Goal: Navigation & Orientation: Find specific page/section

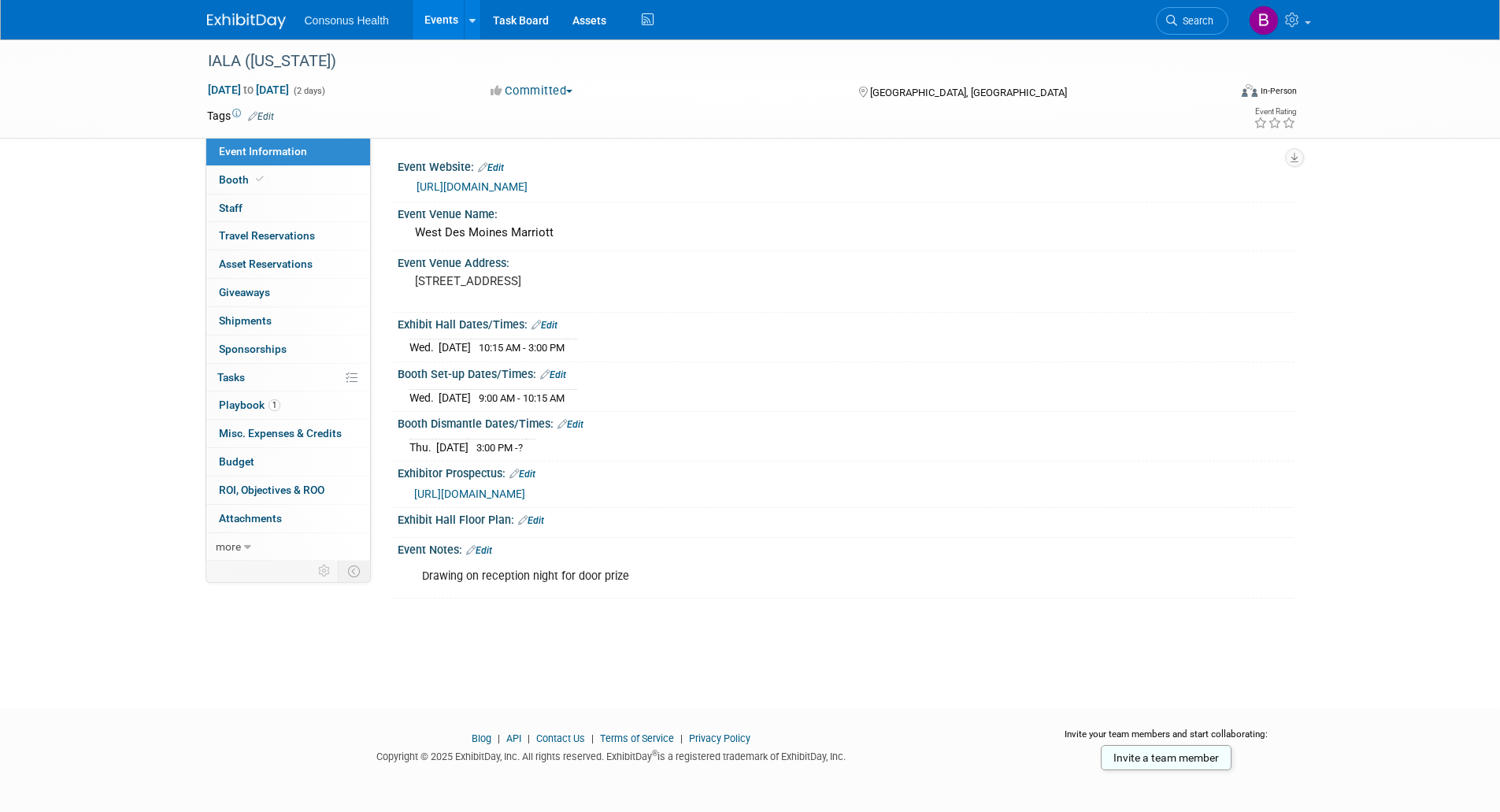
click at [444, 21] on link "Events" at bounding box center [441, 19] width 57 height 39
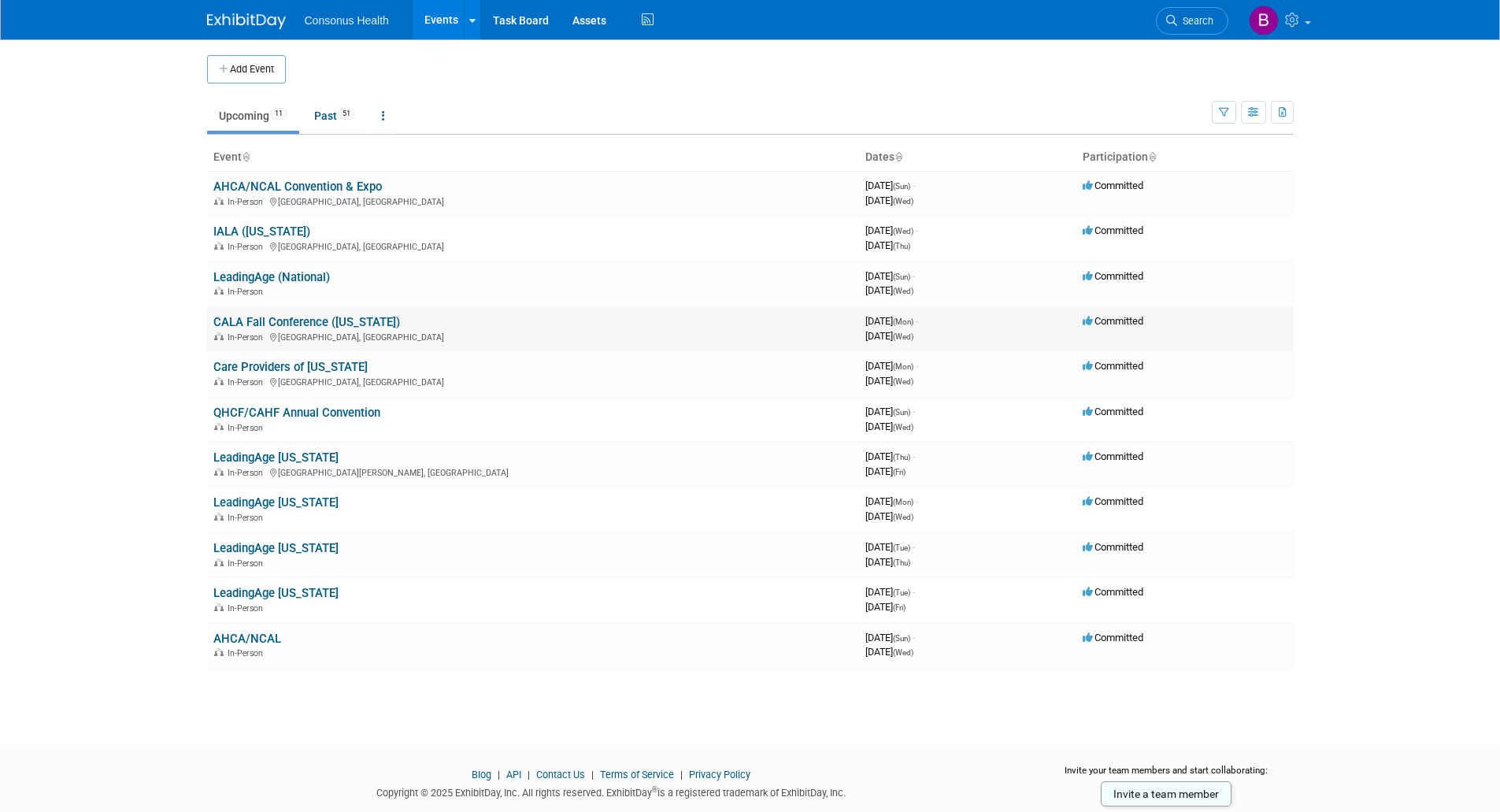
click at [275, 318] on link "CALA Fall Conference ([US_STATE])" at bounding box center [306, 322] width 186 height 15
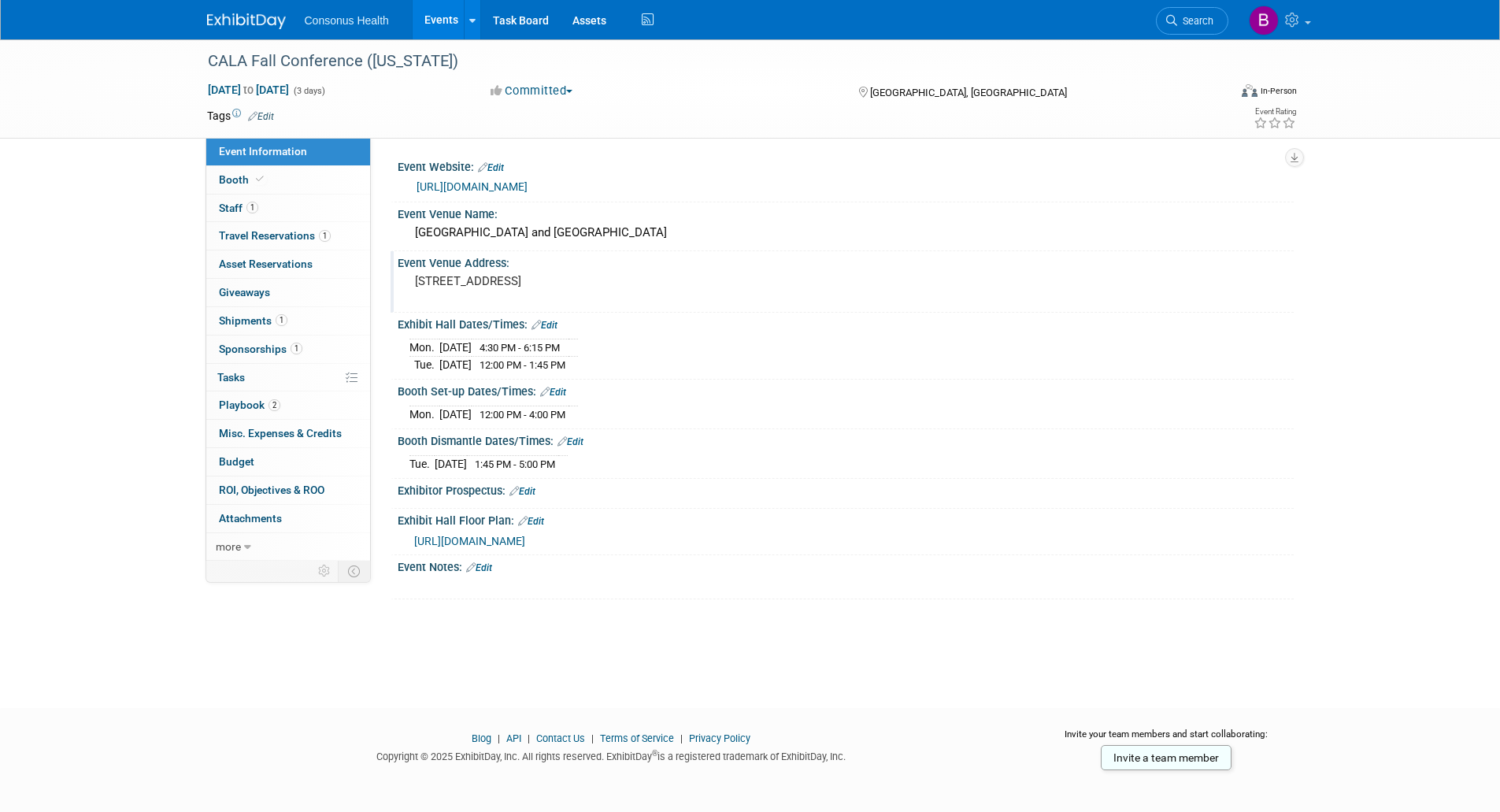
drag, startPoint x: 407, startPoint y: 301, endPoint x: 644, endPoint y: 290, distance: 237.3
click at [644, 290] on div "277 N Avenida Caballeros, Palm Springs, CA 92262" at bounding box center [584, 289] width 373 height 38
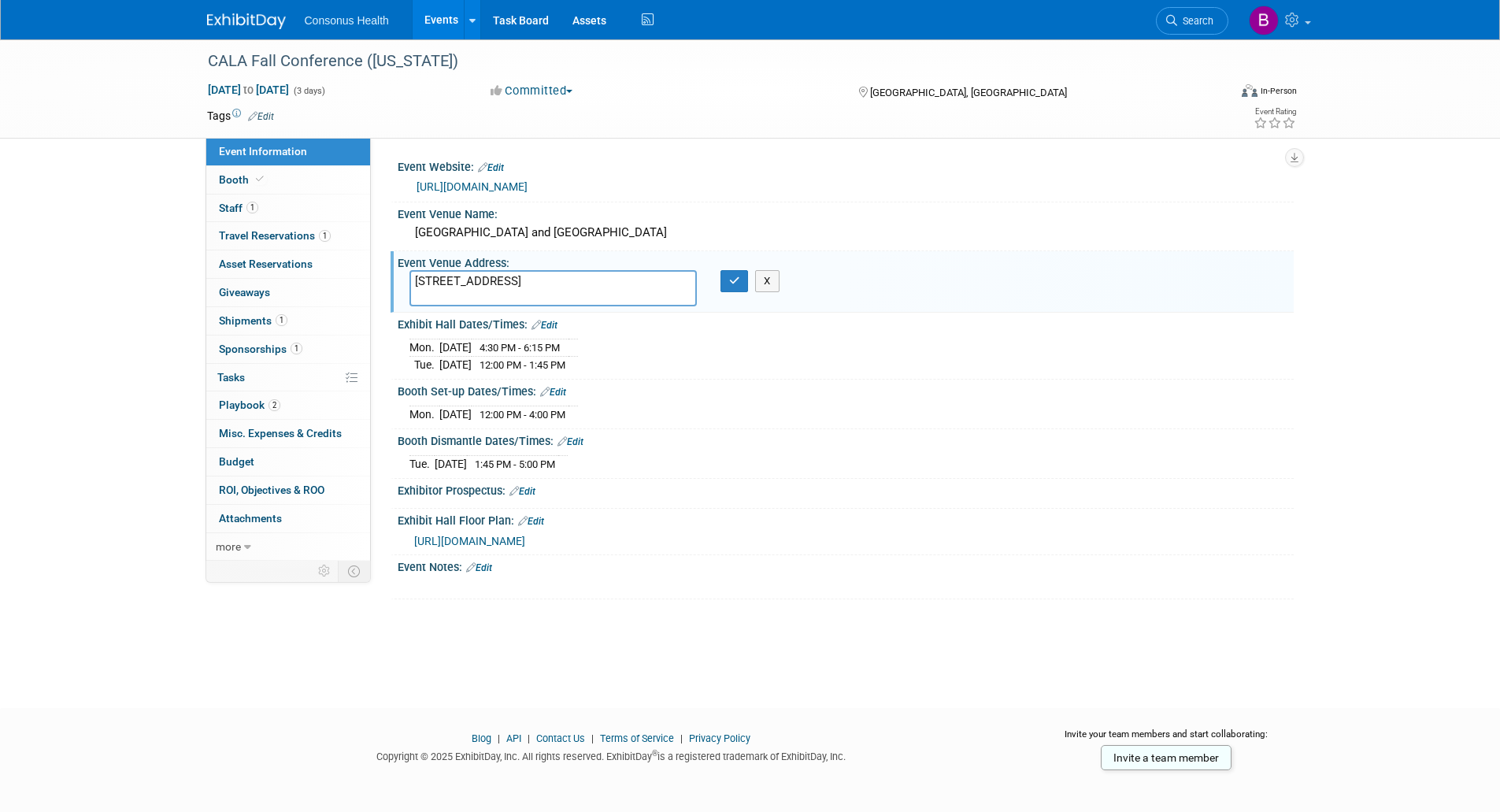
click at [452, 302] on textarea "277 N Avenida Caballeros, Palm Springs, CA 92262" at bounding box center [553, 288] width 287 height 36
click at [464, 19] on link at bounding box center [472, 19] width 16 height 39
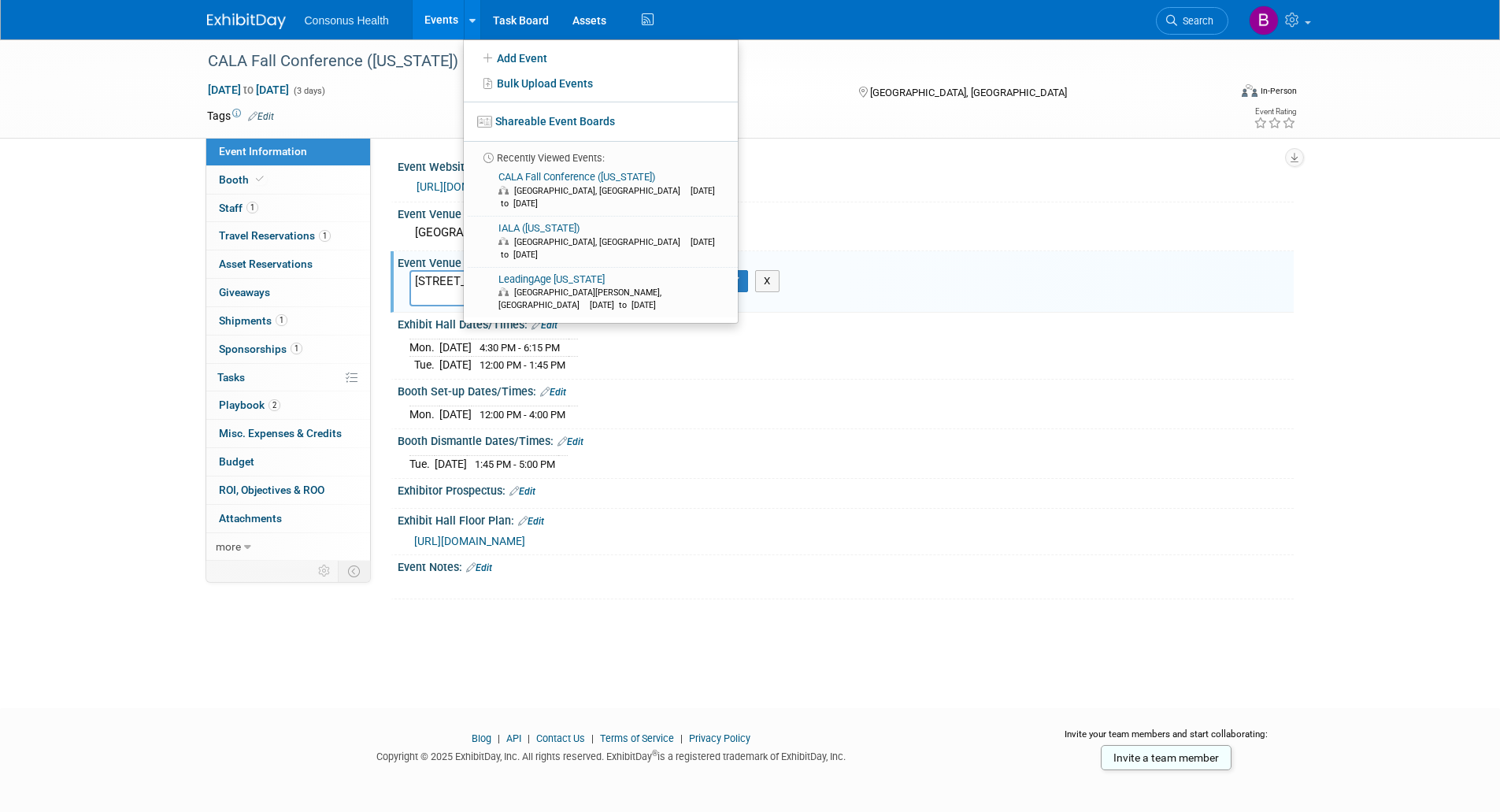
click at [432, 19] on link "Events" at bounding box center [441, 19] width 57 height 39
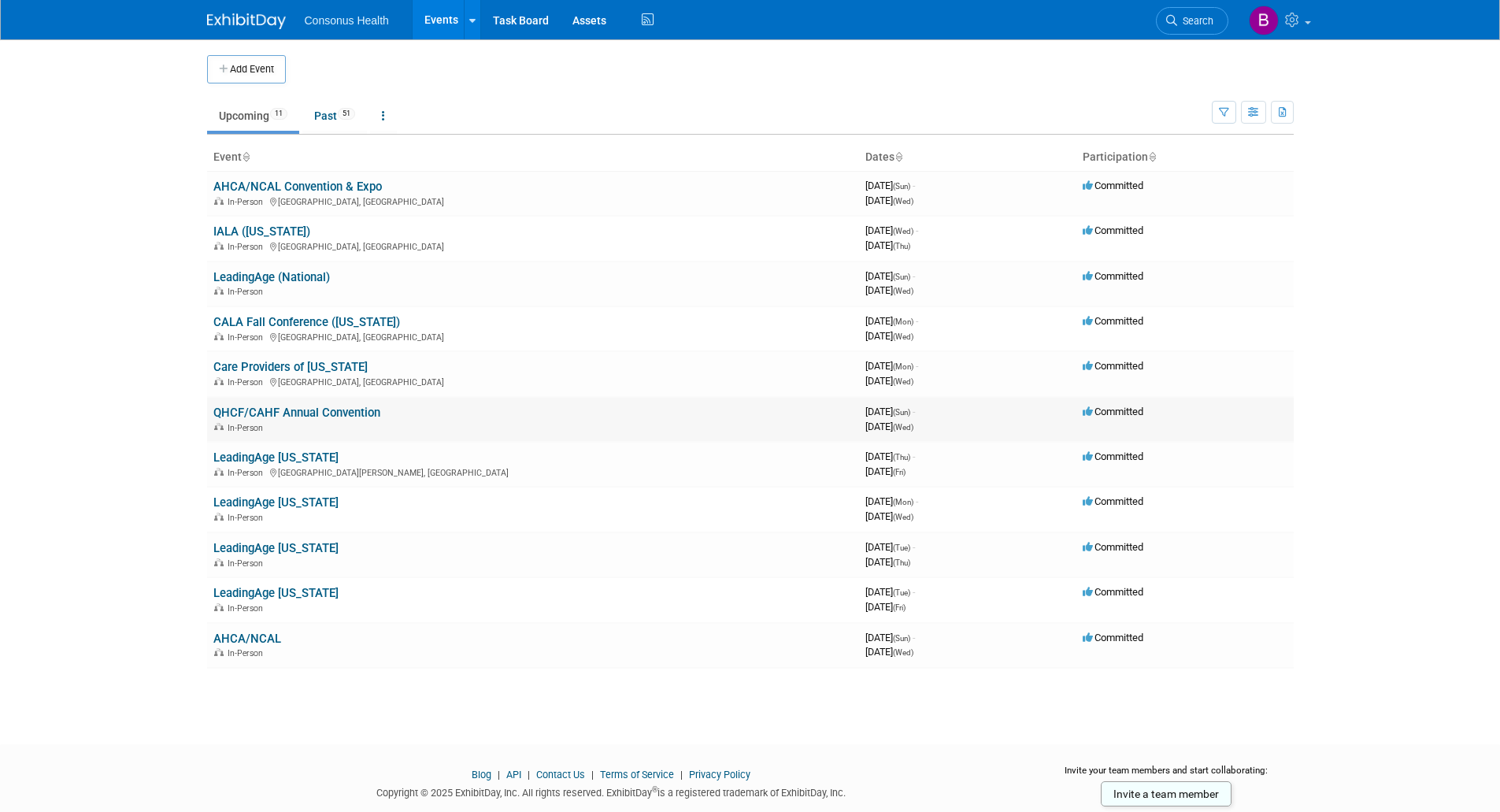
click at [265, 409] on link "QHCF/CAHF Annual Convention" at bounding box center [297, 412] width 167 height 15
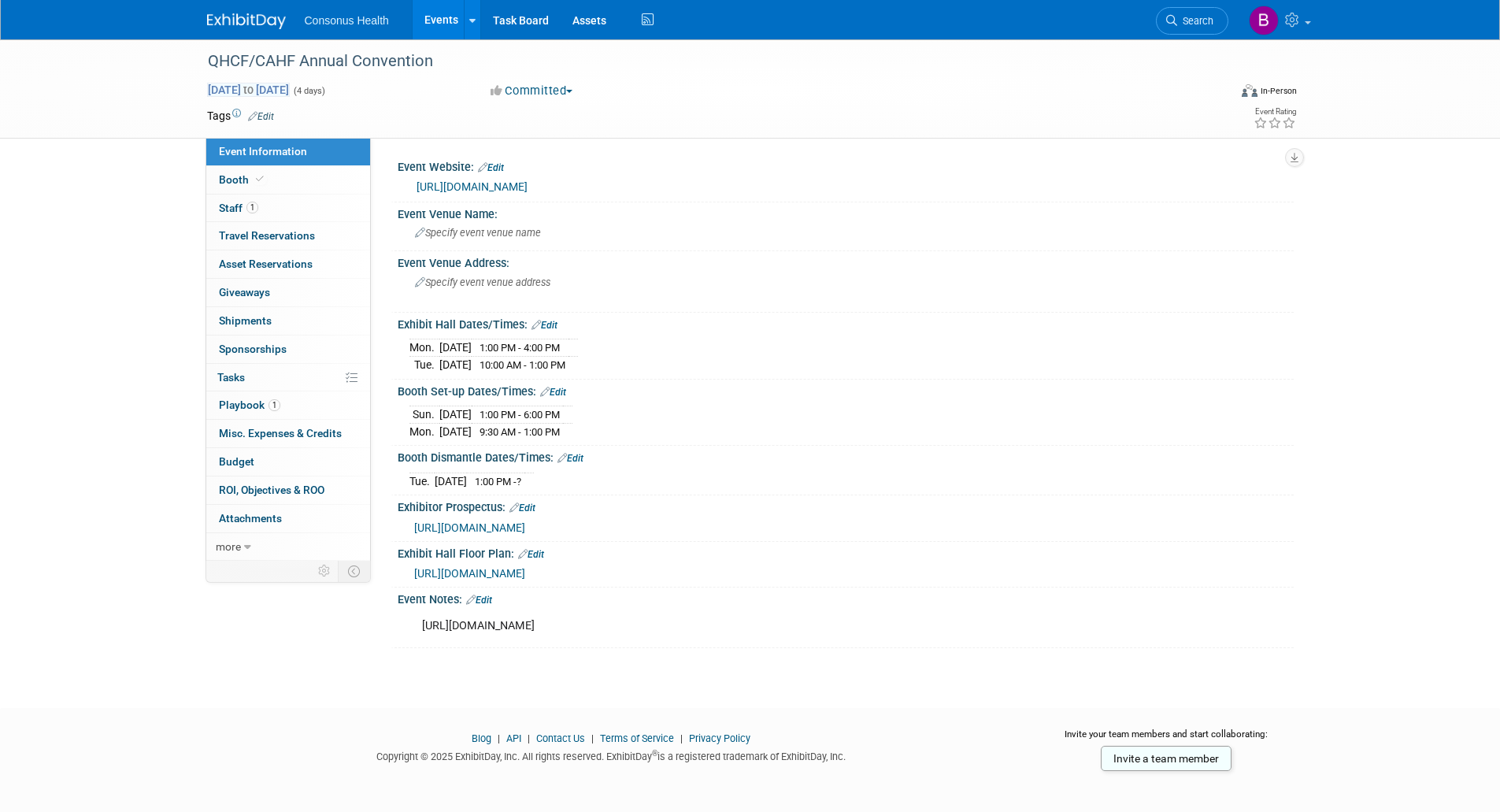
click at [253, 89] on span "[DATE] to [DATE]" at bounding box center [248, 90] width 83 height 15
select select "10"
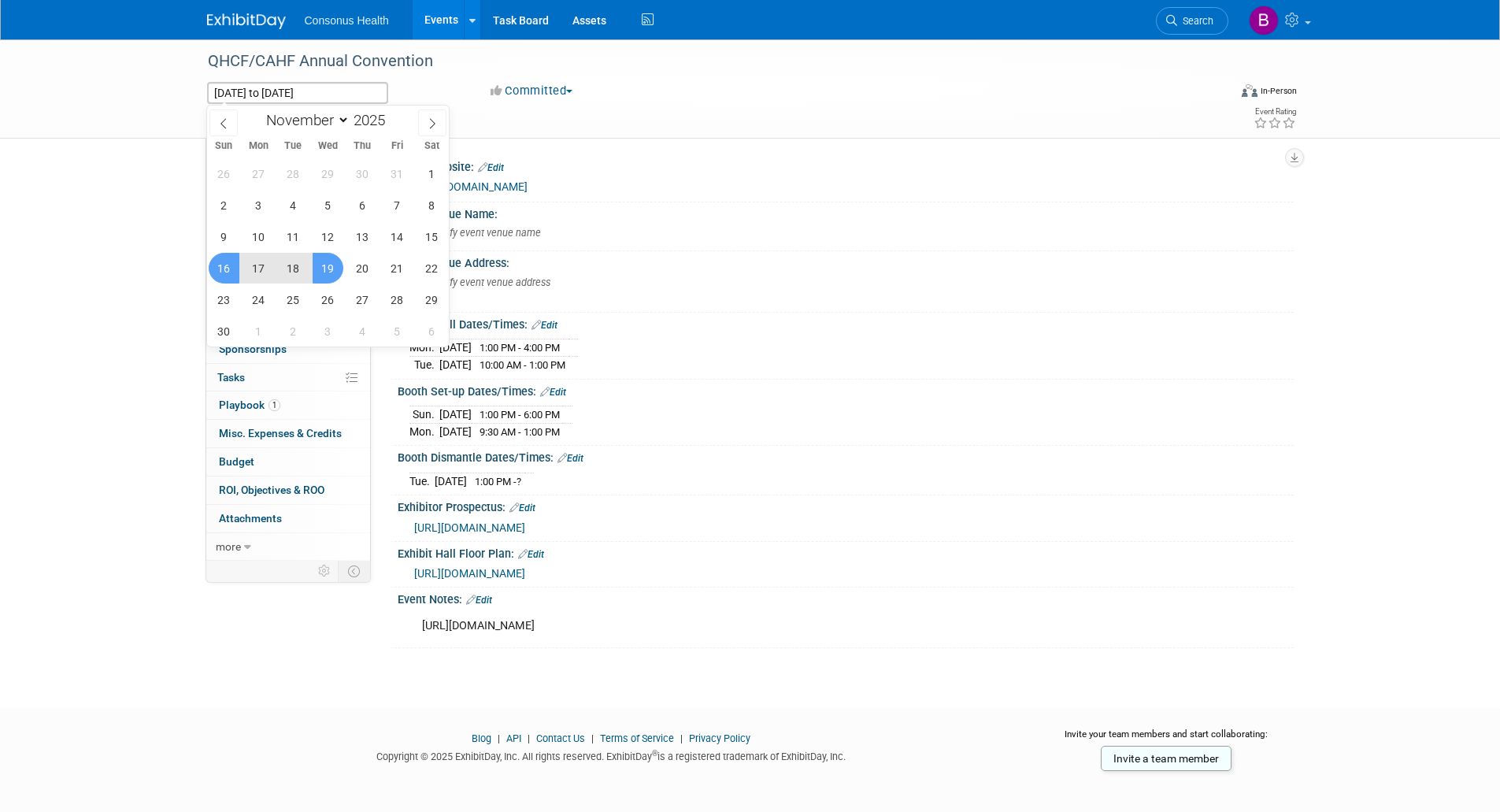
drag, startPoint x: 0, startPoint y: 244, endPoint x: 15, endPoint y: 238, distance: 16.2
click at [0, 244] on div "QHCF/CAHF Annual Convention [DATE] to [DATE] (4 days) [DATE] to [DATE] Committe…" at bounding box center [750, 359] width 1500 height 640
